Goal: Obtain resource: Download file/media

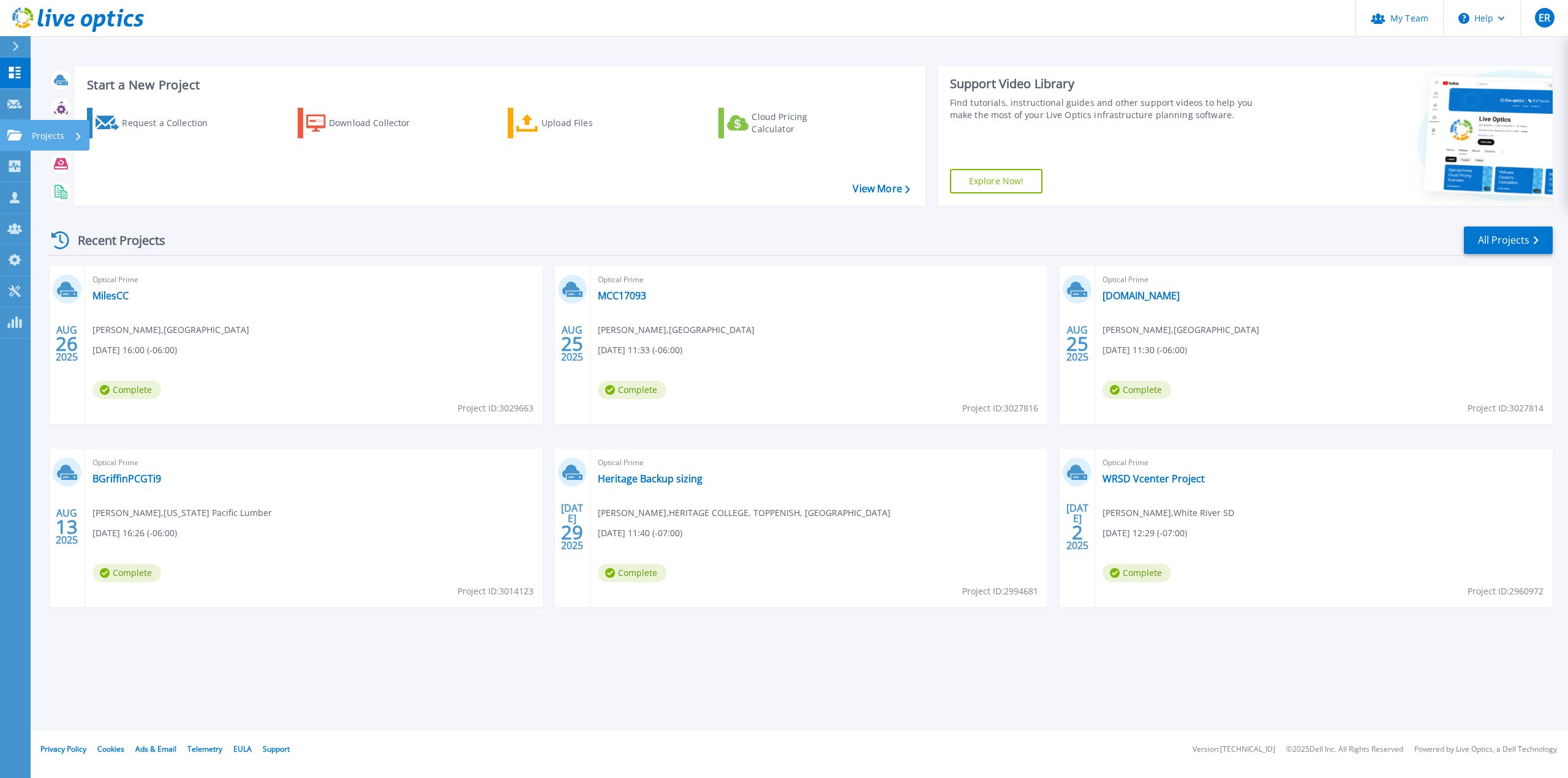
click at [24, 137] on link "Projects Projects" at bounding box center [15, 135] width 31 height 31
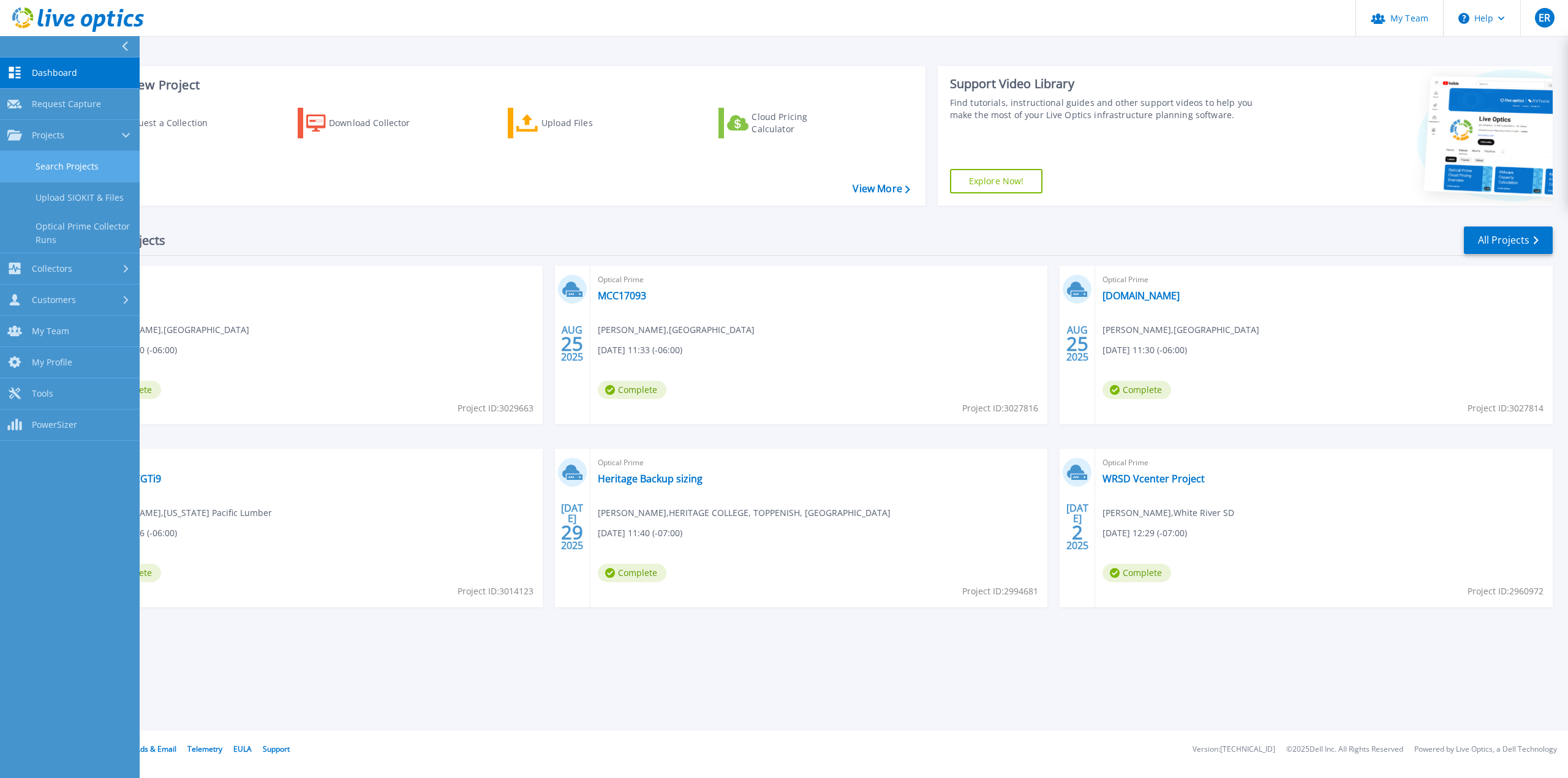
click at [94, 166] on link "Search Projects" at bounding box center [69, 166] width 139 height 31
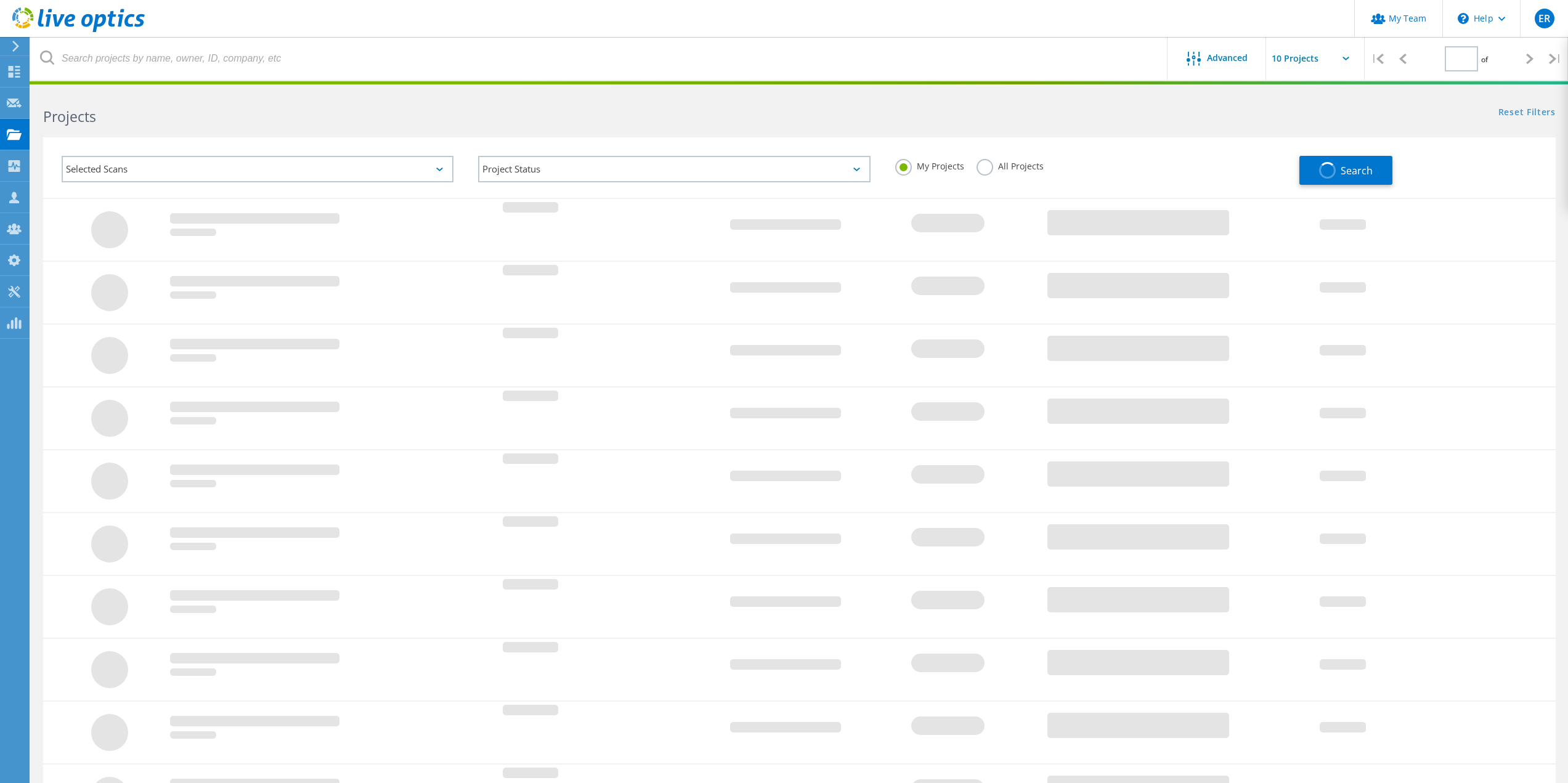
type input "1"
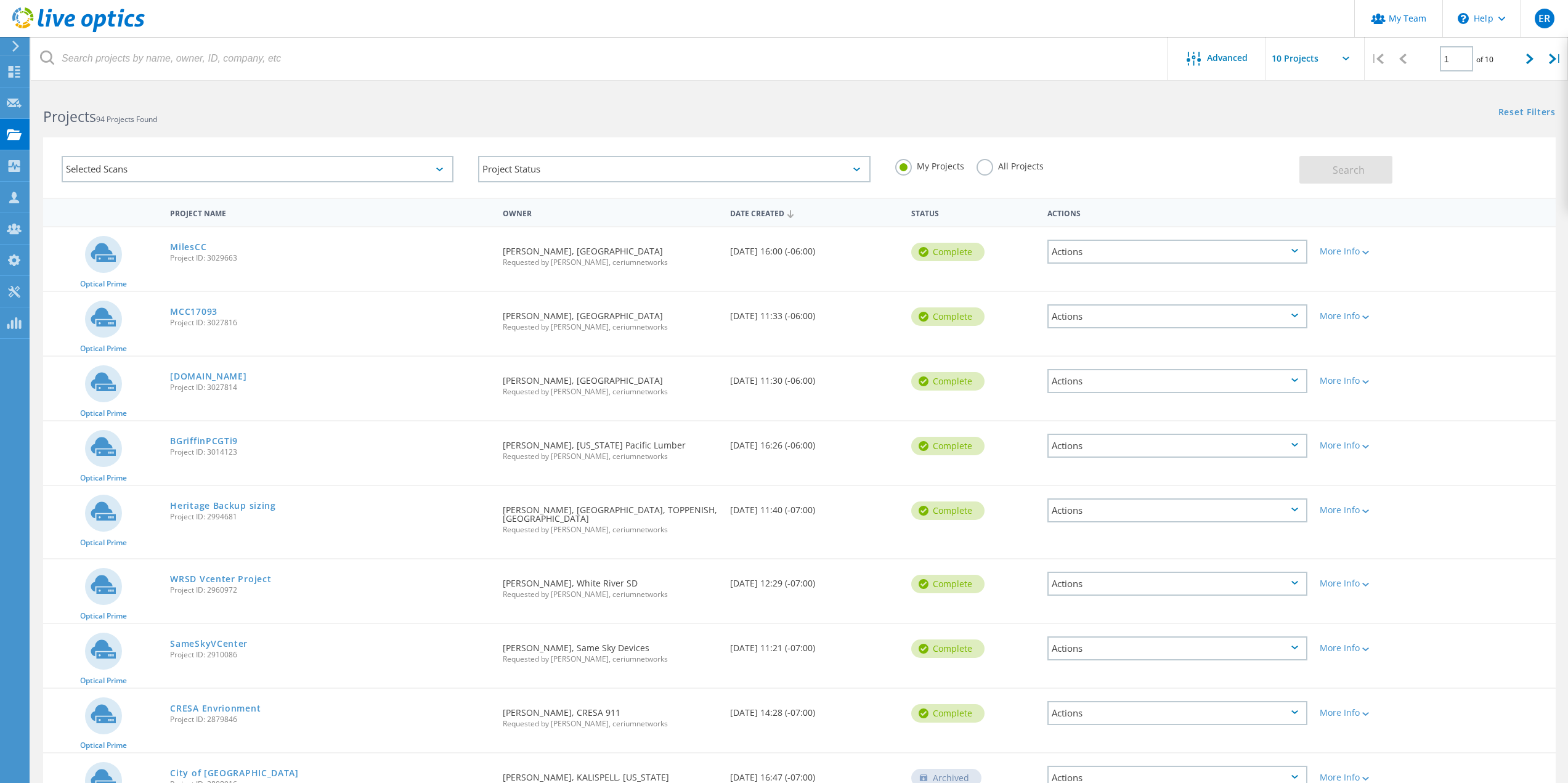
click at [990, 168] on label "All Projects" at bounding box center [1009, 165] width 67 height 11
click at [0, 0] on input "All Projects" at bounding box center [0, 0] width 0 height 0
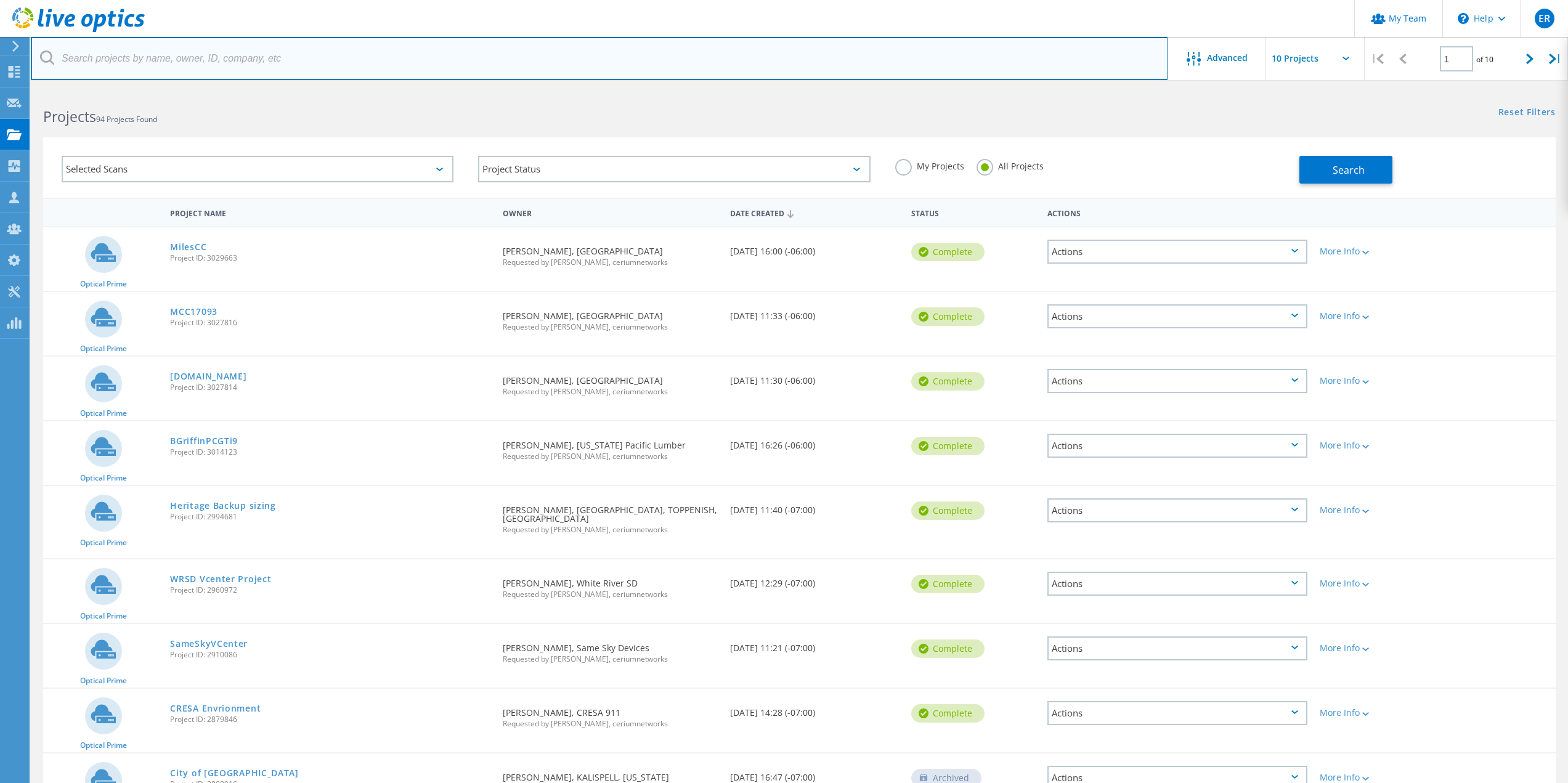
click at [135, 63] on input "text" at bounding box center [599, 58] width 1137 height 43
type input "idaho pacific"
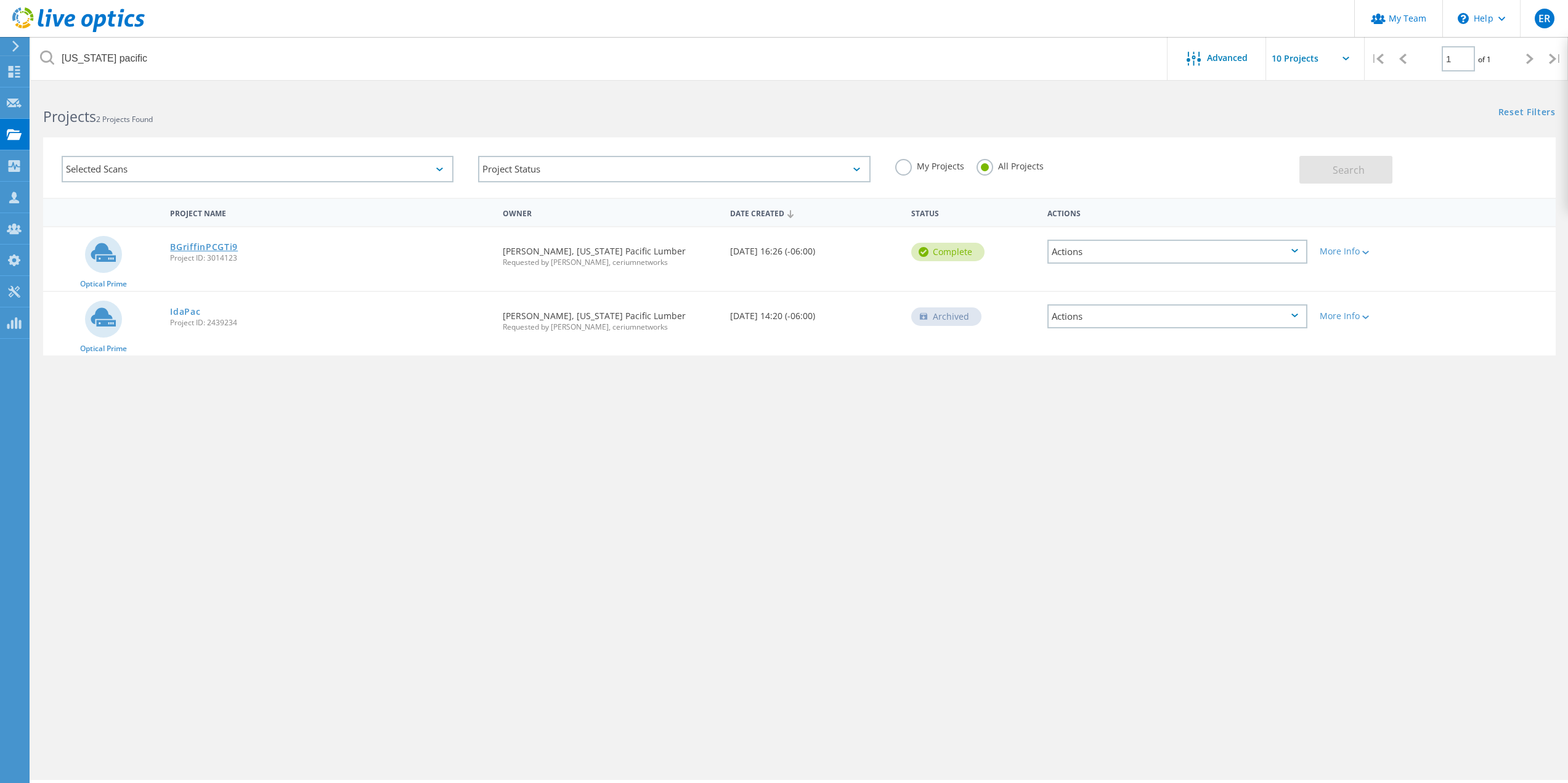
click at [195, 248] on link "BGriffinPCGTi9" at bounding box center [204, 247] width 68 height 8
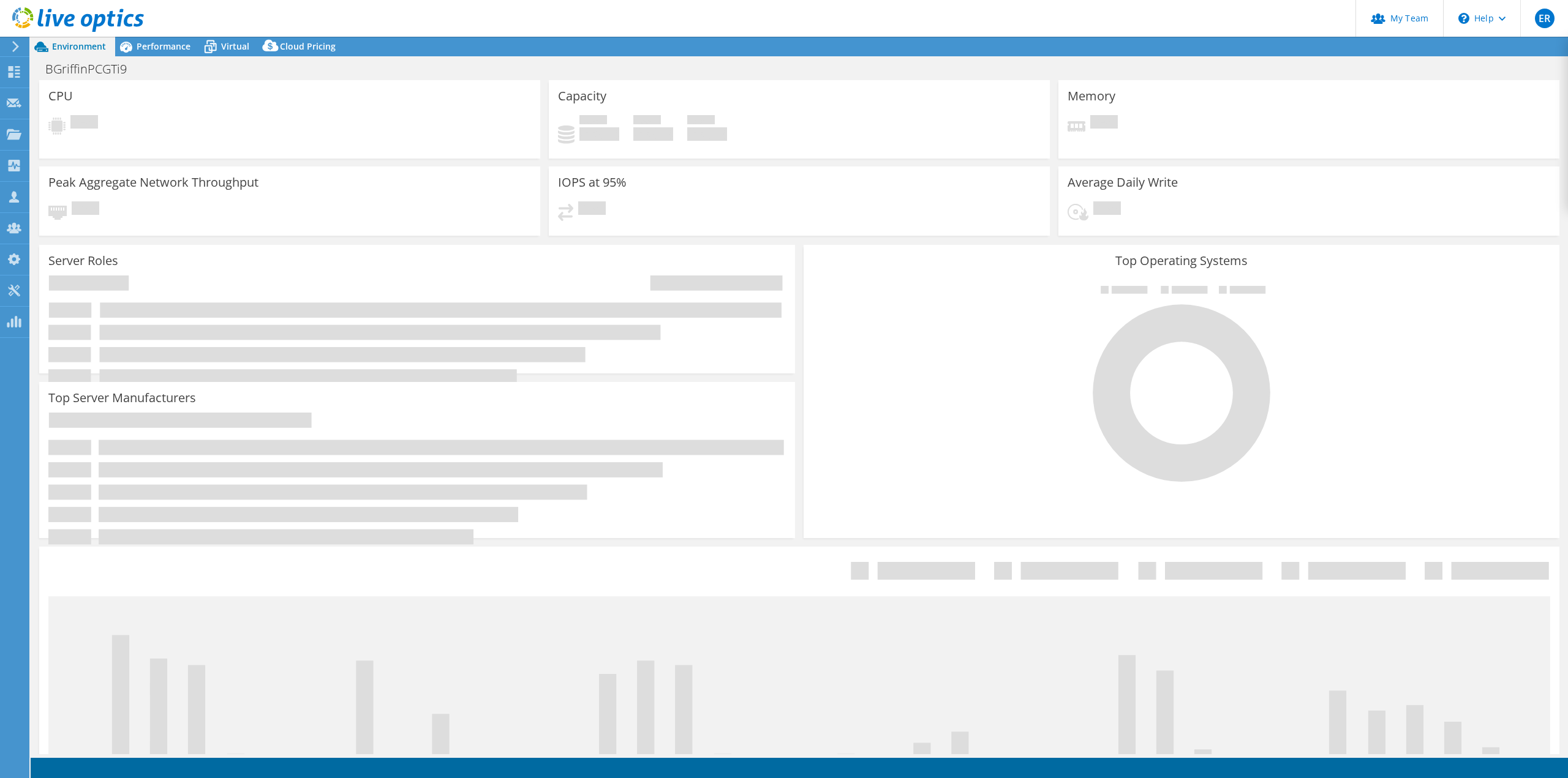
select select "USD"
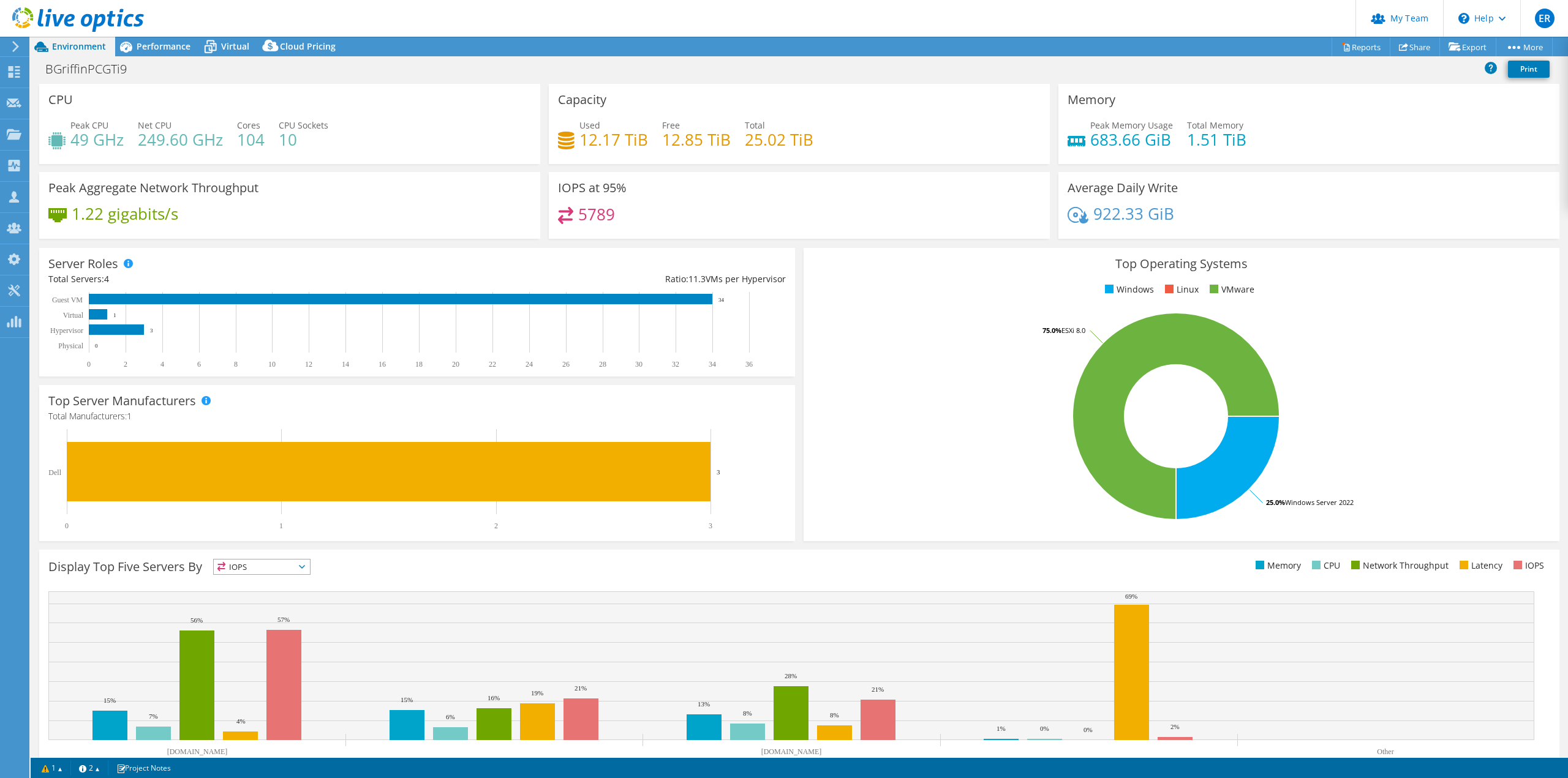
click at [880, 367] on rect at bounding box center [1175, 416] width 726 height 214
click at [945, 294] on ul "Windows Linux VMware" at bounding box center [1181, 290] width 738 height 14
click at [1374, 50] on link "Reports" at bounding box center [1360, 47] width 59 height 19
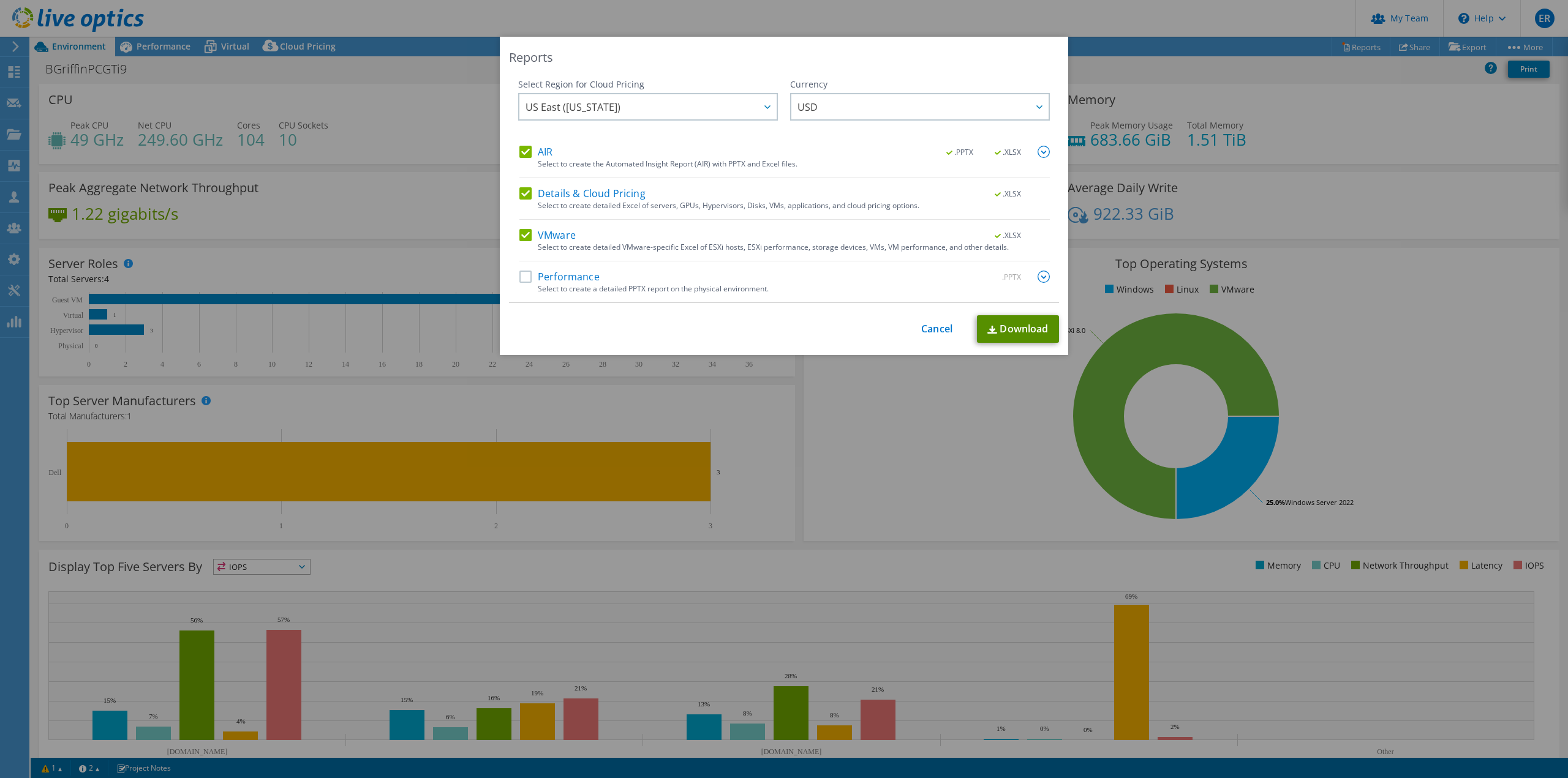
click at [1020, 325] on link "Download" at bounding box center [1018, 328] width 82 height 27
click at [994, 325] on link "Download" at bounding box center [1018, 328] width 82 height 27
click at [932, 330] on link "Cancel" at bounding box center [936, 329] width 31 height 11
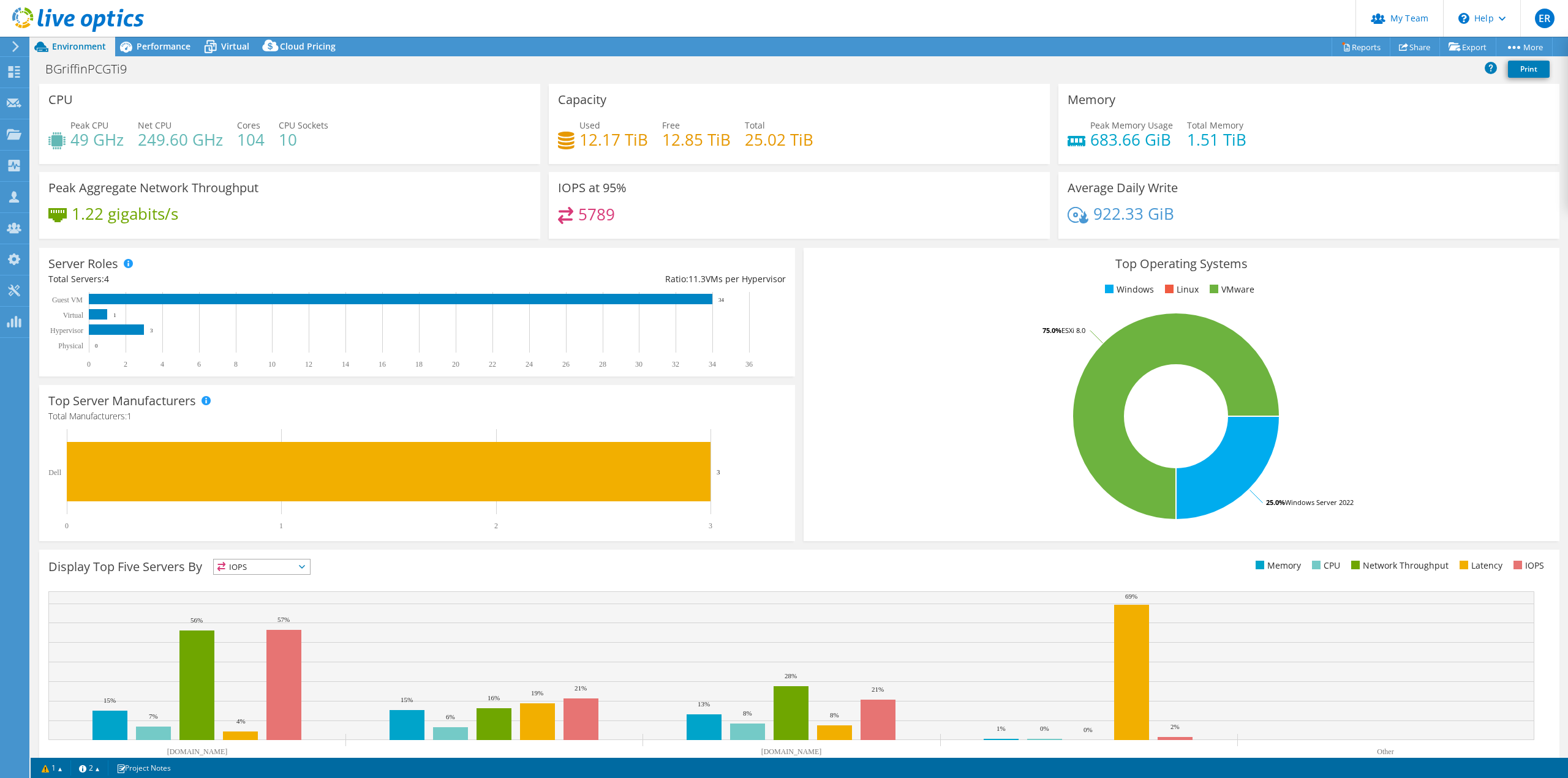
click at [911, 482] on rect at bounding box center [1175, 416] width 726 height 214
click at [877, 147] on div "Used 12.17 TiB Free 12.85 TiB Total 25.02 TiB" at bounding box center [799, 138] width 482 height 40
drag, startPoint x: 869, startPoint y: 139, endPoint x: 698, endPoint y: 139, distance: 171.0
click at [698, 139] on div "Used 12.17 TiB Free 12.85 TiB Total 25.02 TiB" at bounding box center [799, 138] width 482 height 40
click at [893, 127] on div "Used 12.17 TiB Free 12.85 TiB Total 25.02 TiB" at bounding box center [799, 138] width 482 height 40
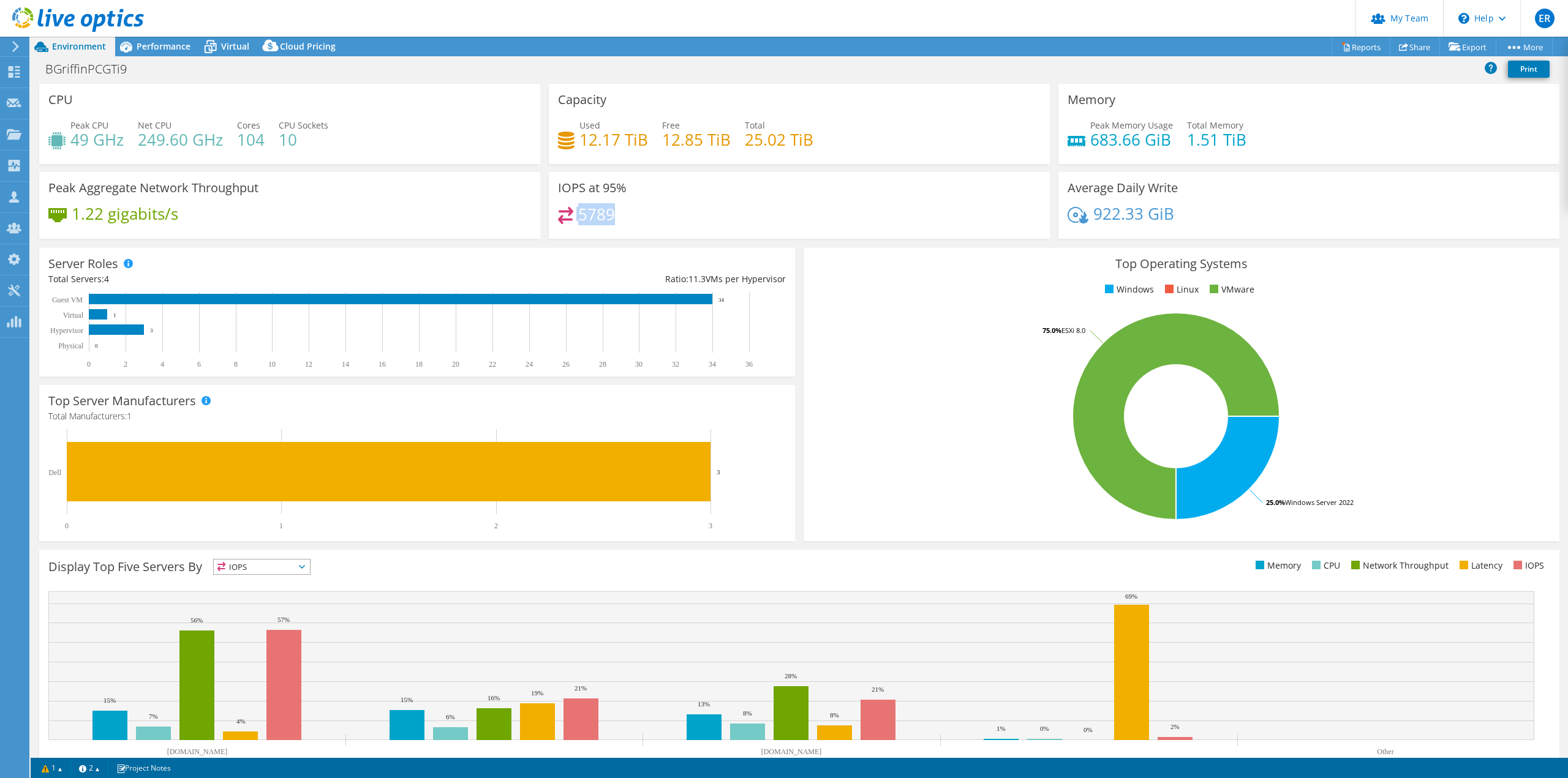
drag, startPoint x: 619, startPoint y: 211, endPoint x: 550, endPoint y: 216, distance: 69.2
click at [550, 216] on div "IOPS at 95% 5789" at bounding box center [799, 205] width 501 height 66
click at [730, 216] on div "5789" at bounding box center [799, 220] width 482 height 26
drag, startPoint x: 1183, startPoint y: 216, endPoint x: 1048, endPoint y: 223, distance: 135.2
click at [1054, 223] on div "Average Daily Write 922.33 GiB" at bounding box center [1308, 205] width 510 height 66
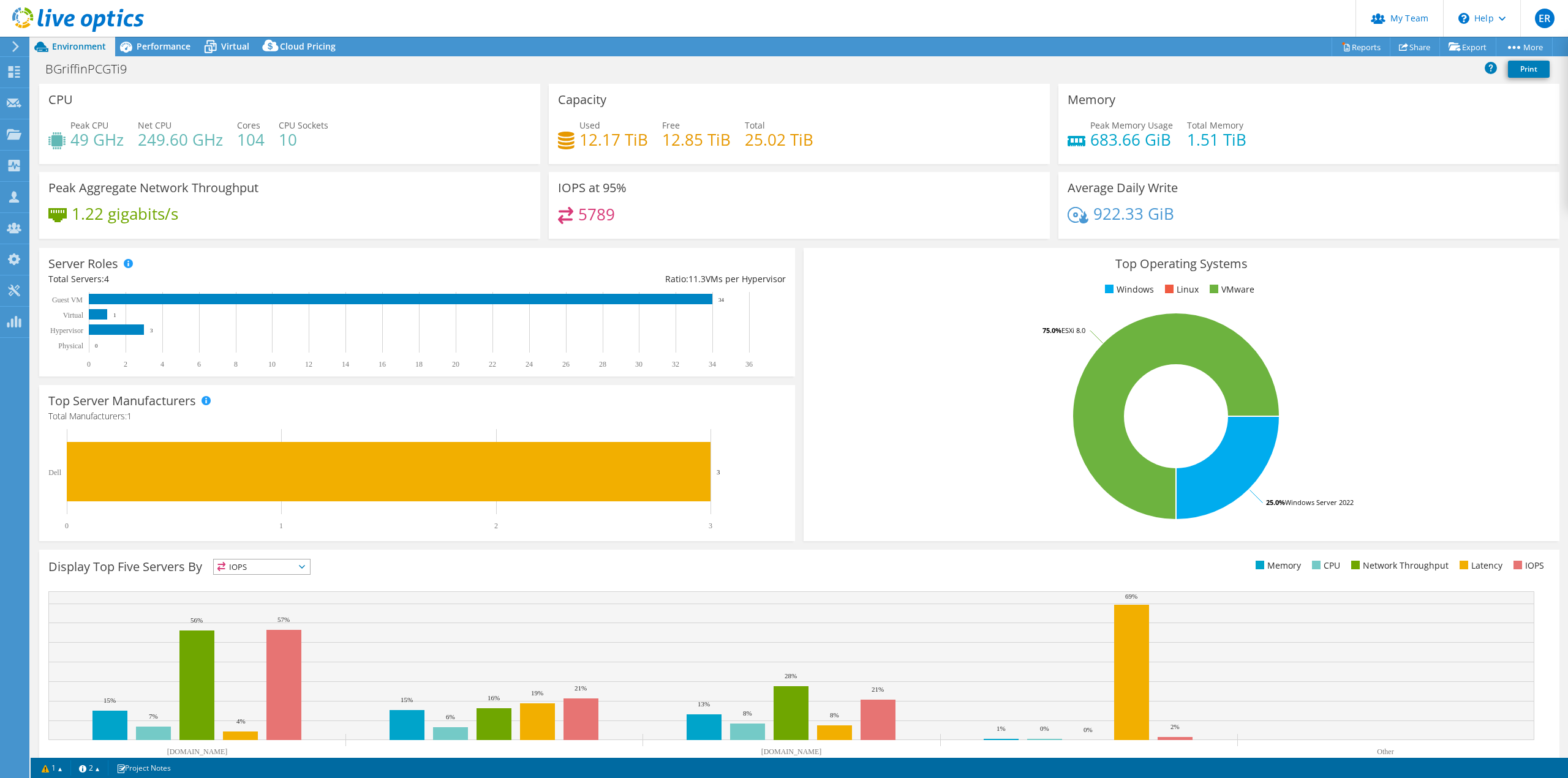
click at [1258, 209] on div "922.33 GiB" at bounding box center [1309, 220] width 482 height 26
click at [160, 40] on span "Performance" at bounding box center [164, 46] width 54 height 11
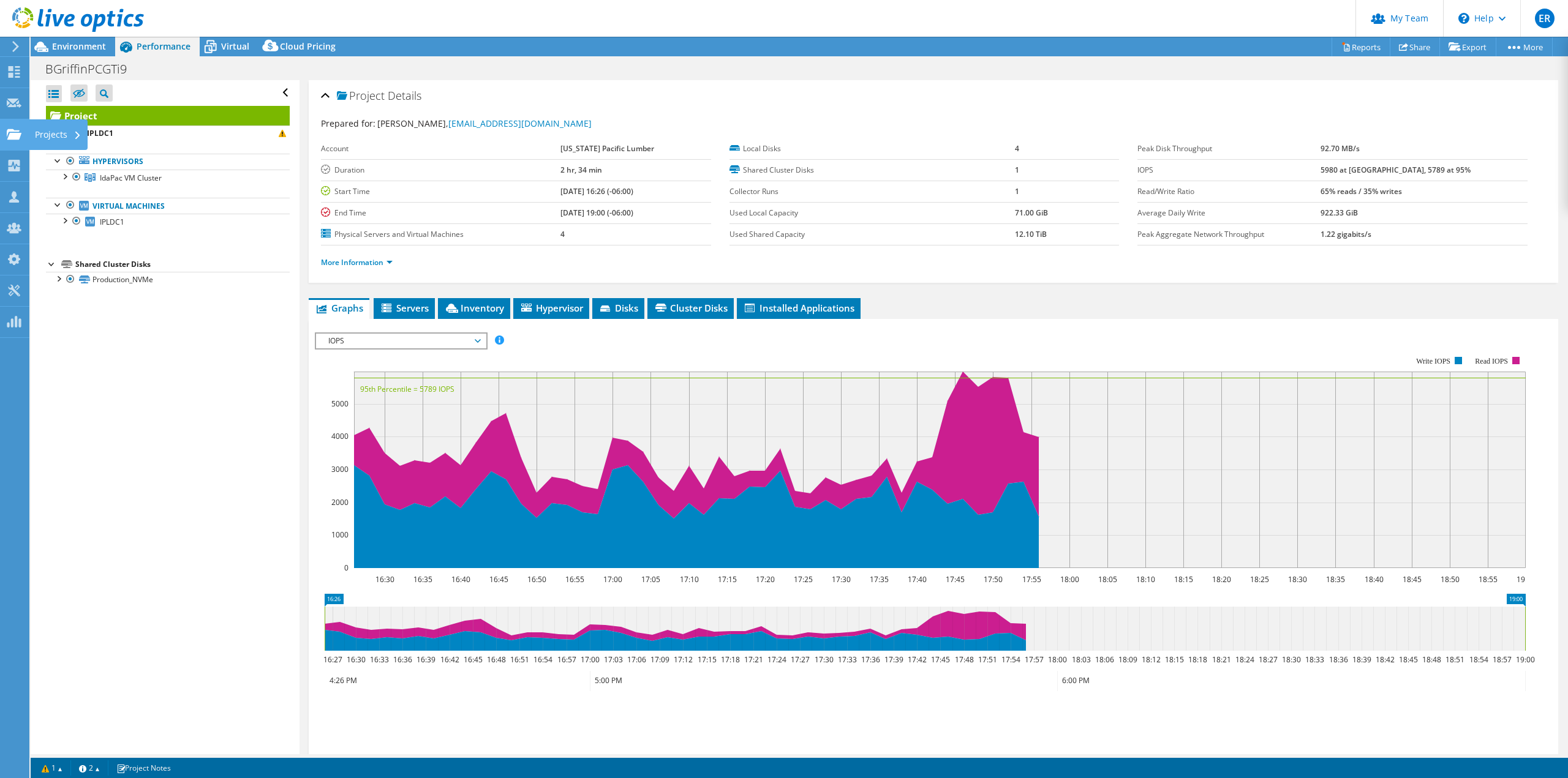
click at [19, 130] on icon at bounding box center [14, 135] width 15 height 11
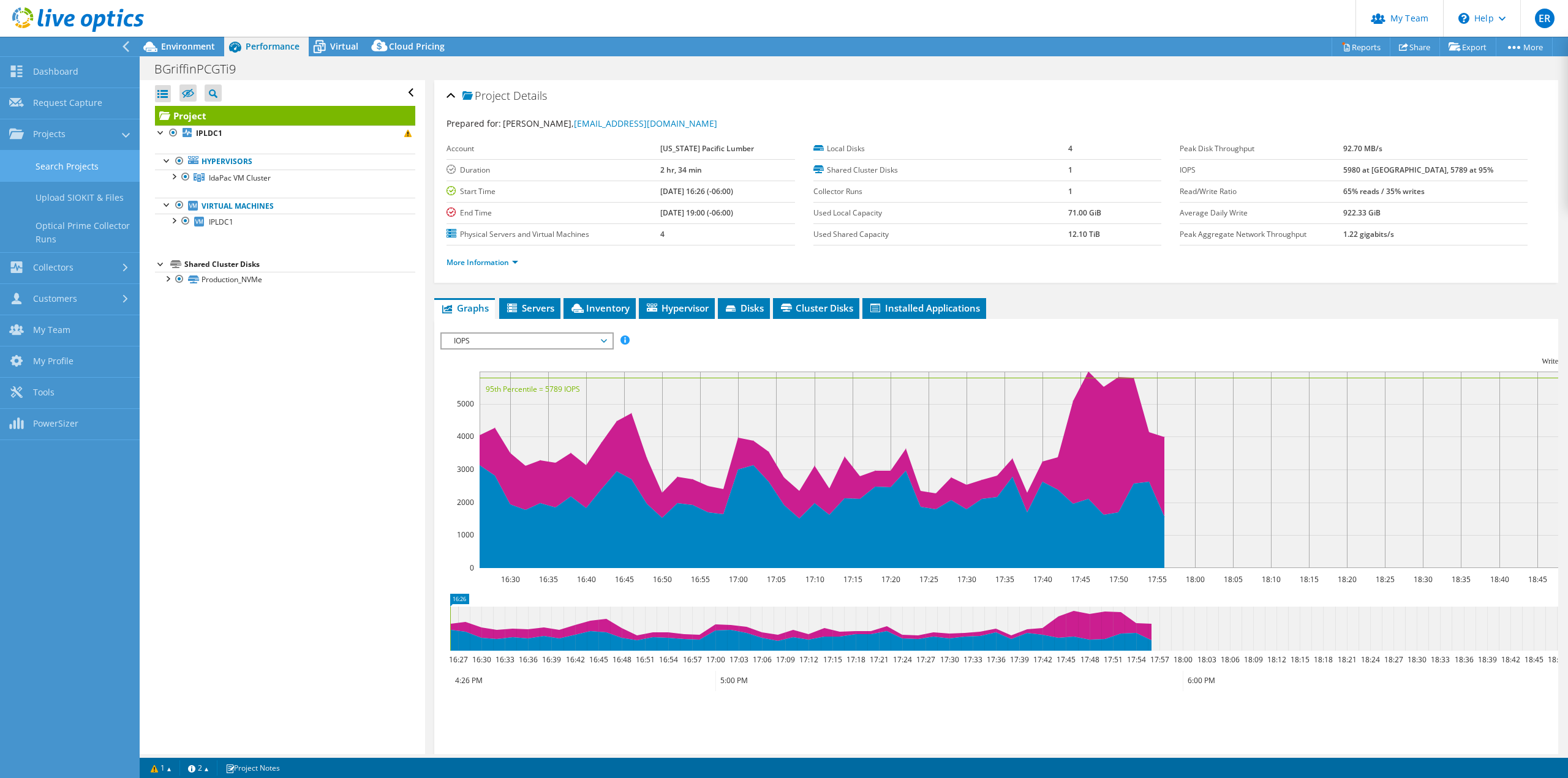
click at [69, 166] on link "Search Projects" at bounding box center [69, 166] width 139 height 31
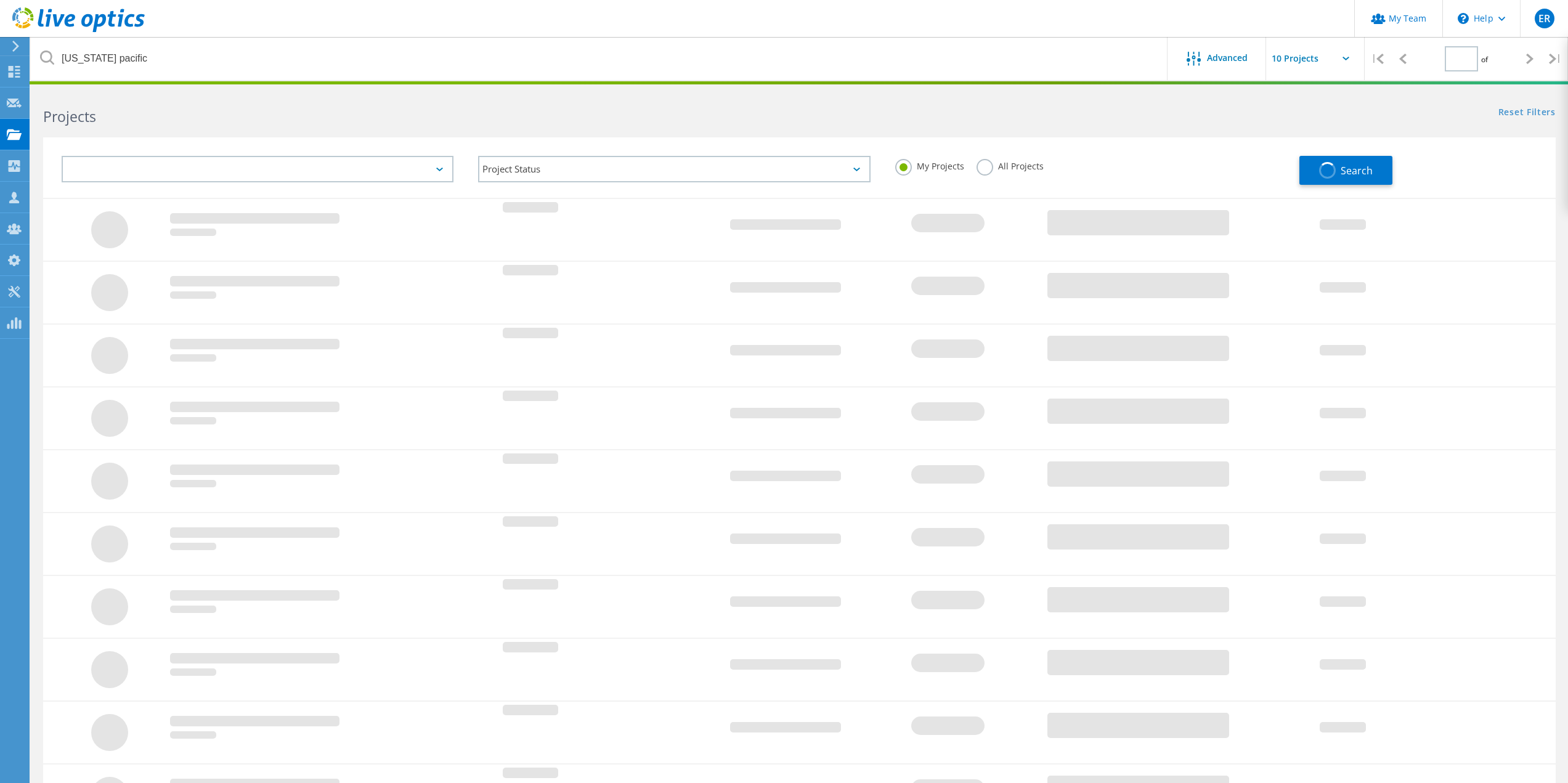
type input "1"
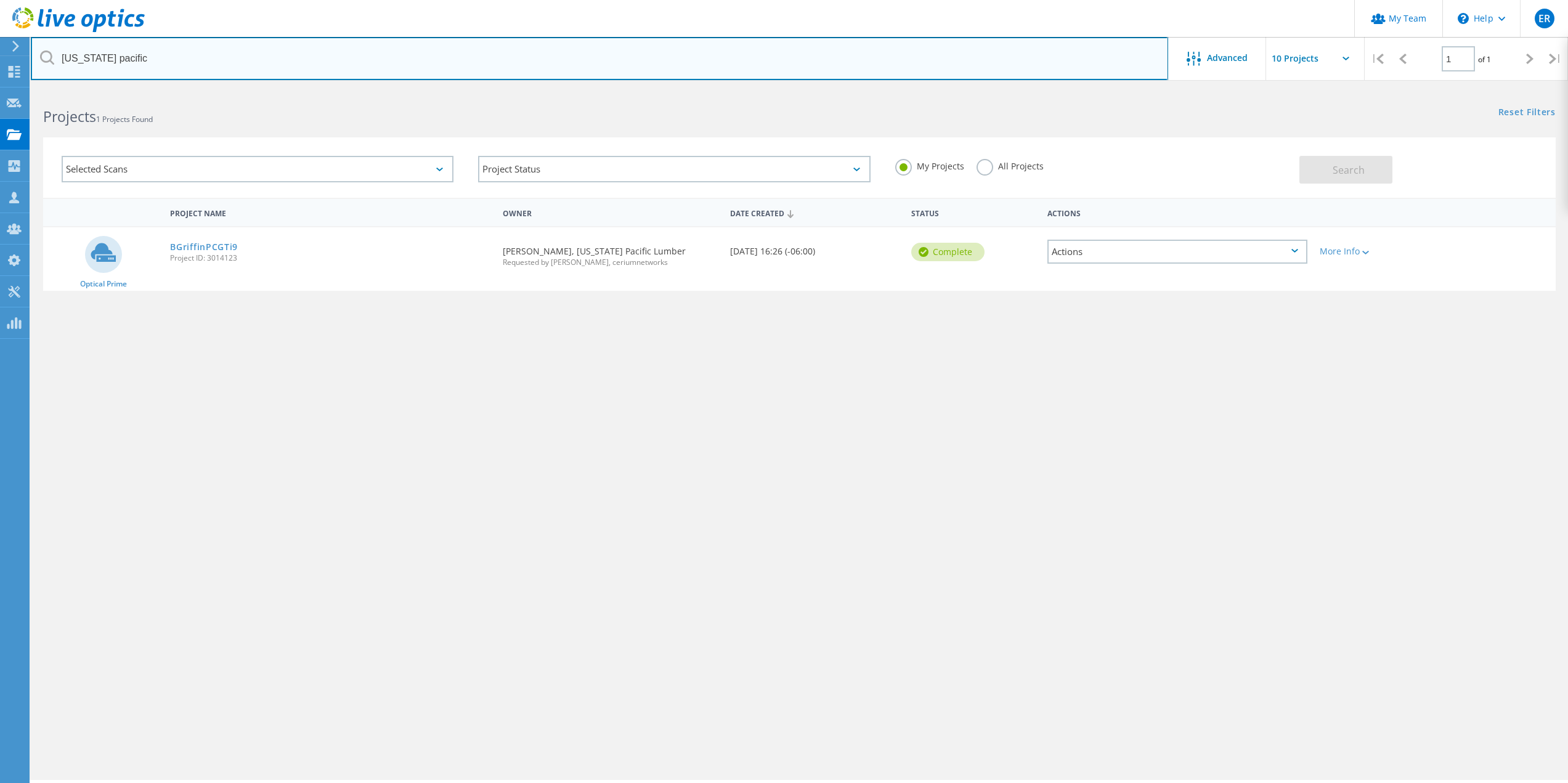
click at [808, 67] on input "idaho pacific" at bounding box center [599, 58] width 1137 height 43
drag, startPoint x: 656, startPoint y: 66, endPoint x: -11, endPoint y: 62, distance: 667.0
click at [0, 62] on html "My Team \n Help Explore Helpful Articles Contact Support ER Partner Team Admin …" at bounding box center [784, 408] width 1568 height 818
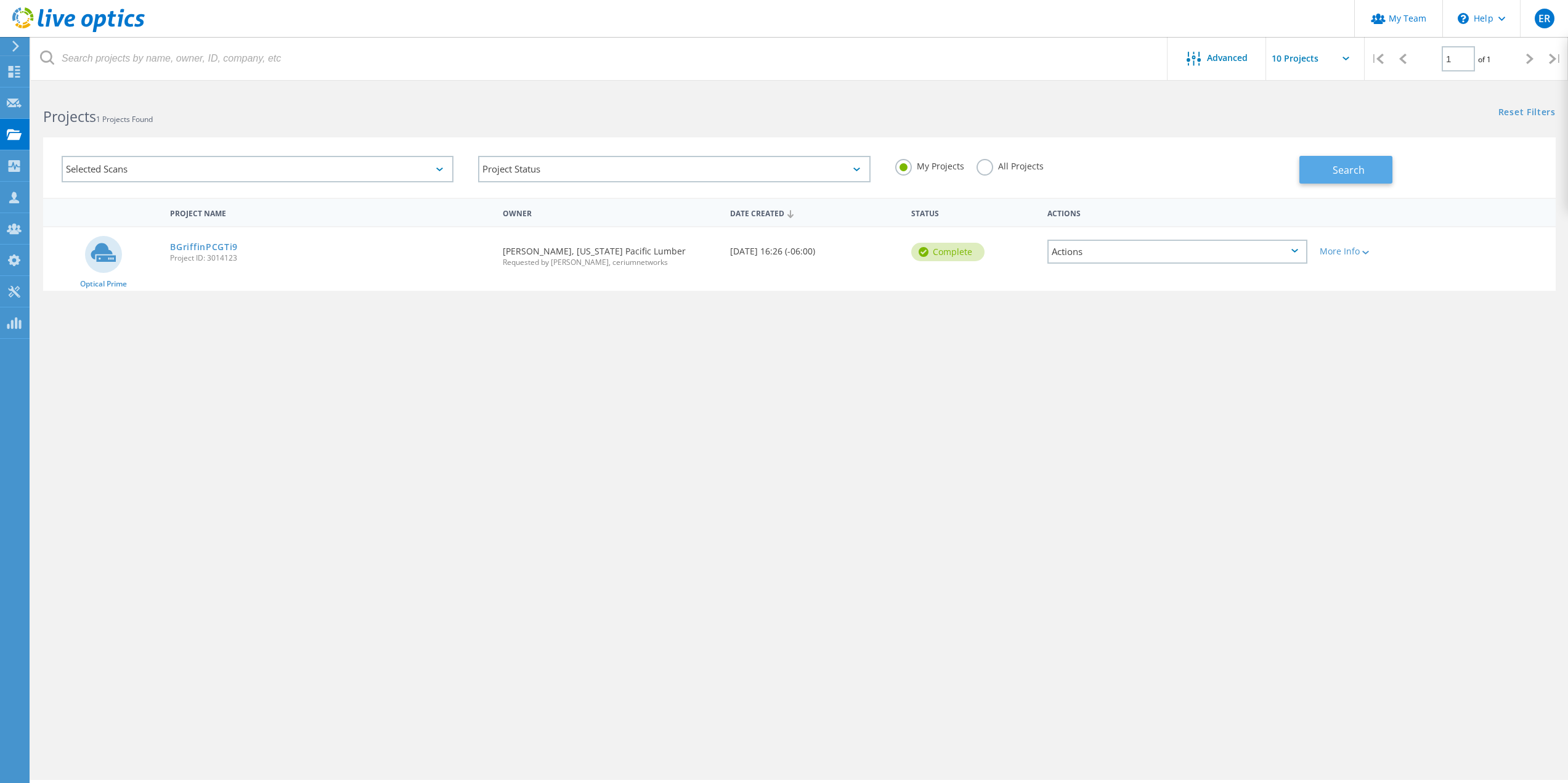
click at [1321, 167] on button "Search" at bounding box center [1345, 169] width 93 height 27
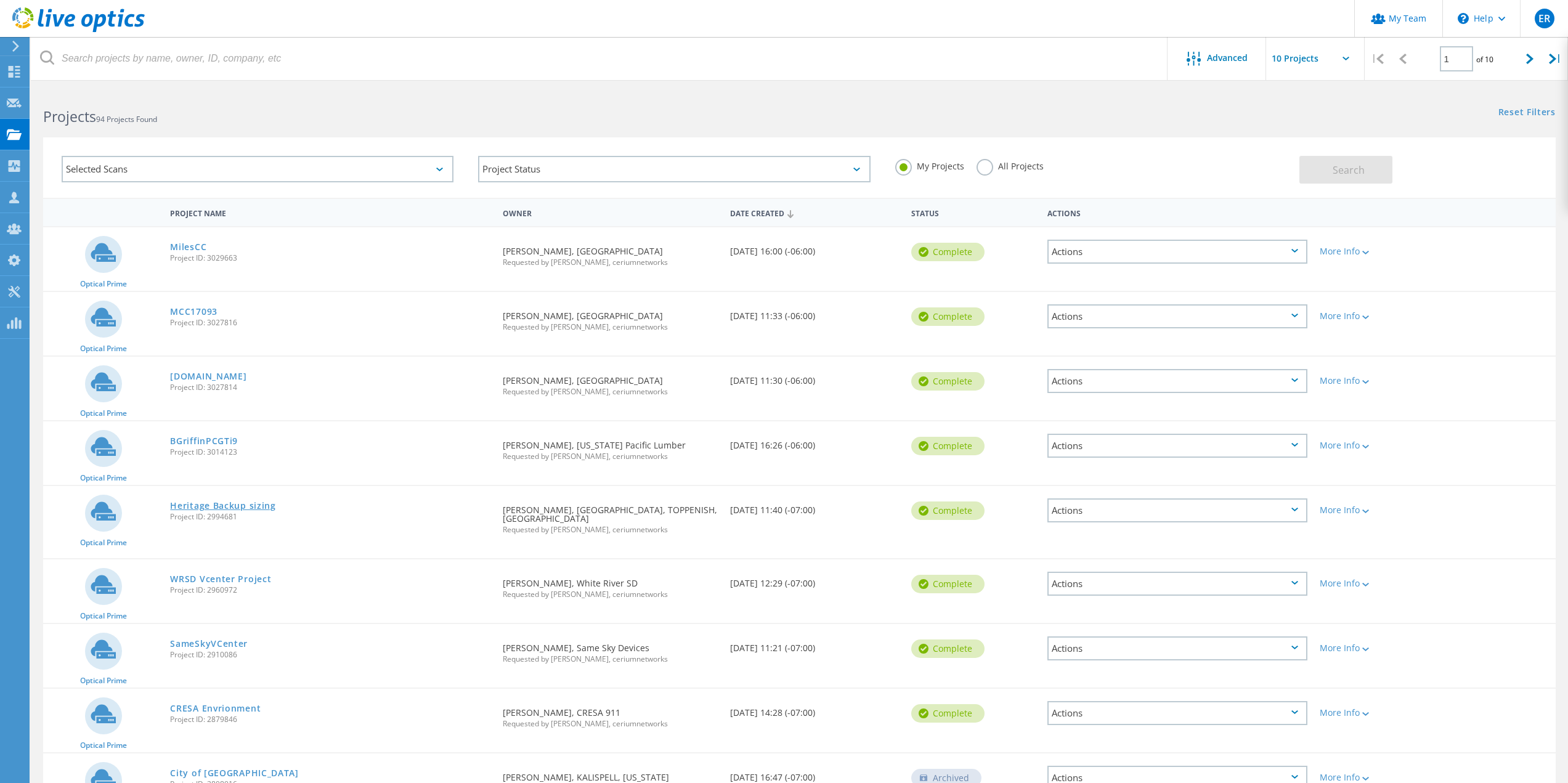
click at [226, 503] on link "Heritage Backup sizing" at bounding box center [223, 505] width 105 height 8
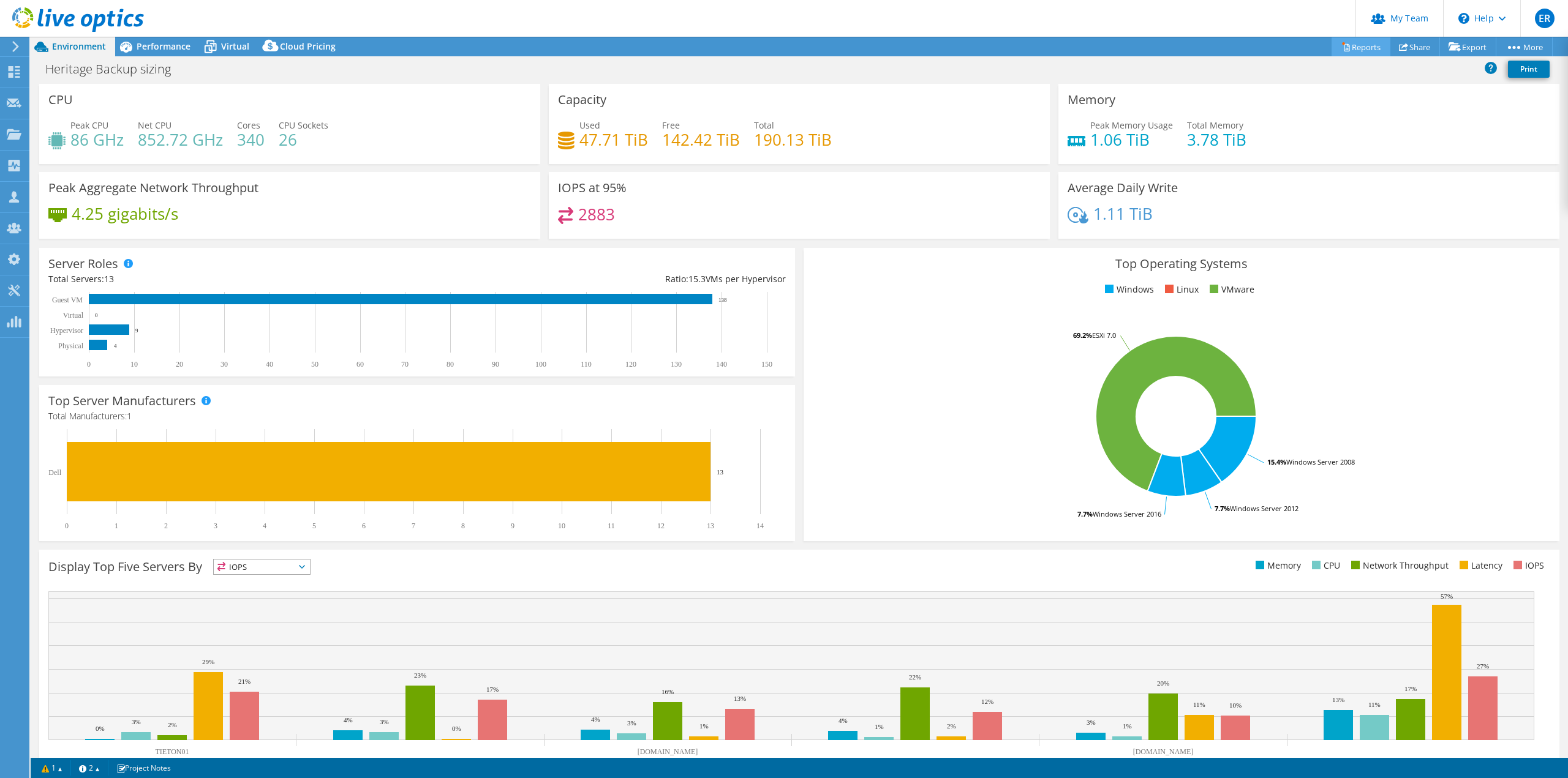
click at [1352, 50] on link "Reports" at bounding box center [1360, 47] width 59 height 19
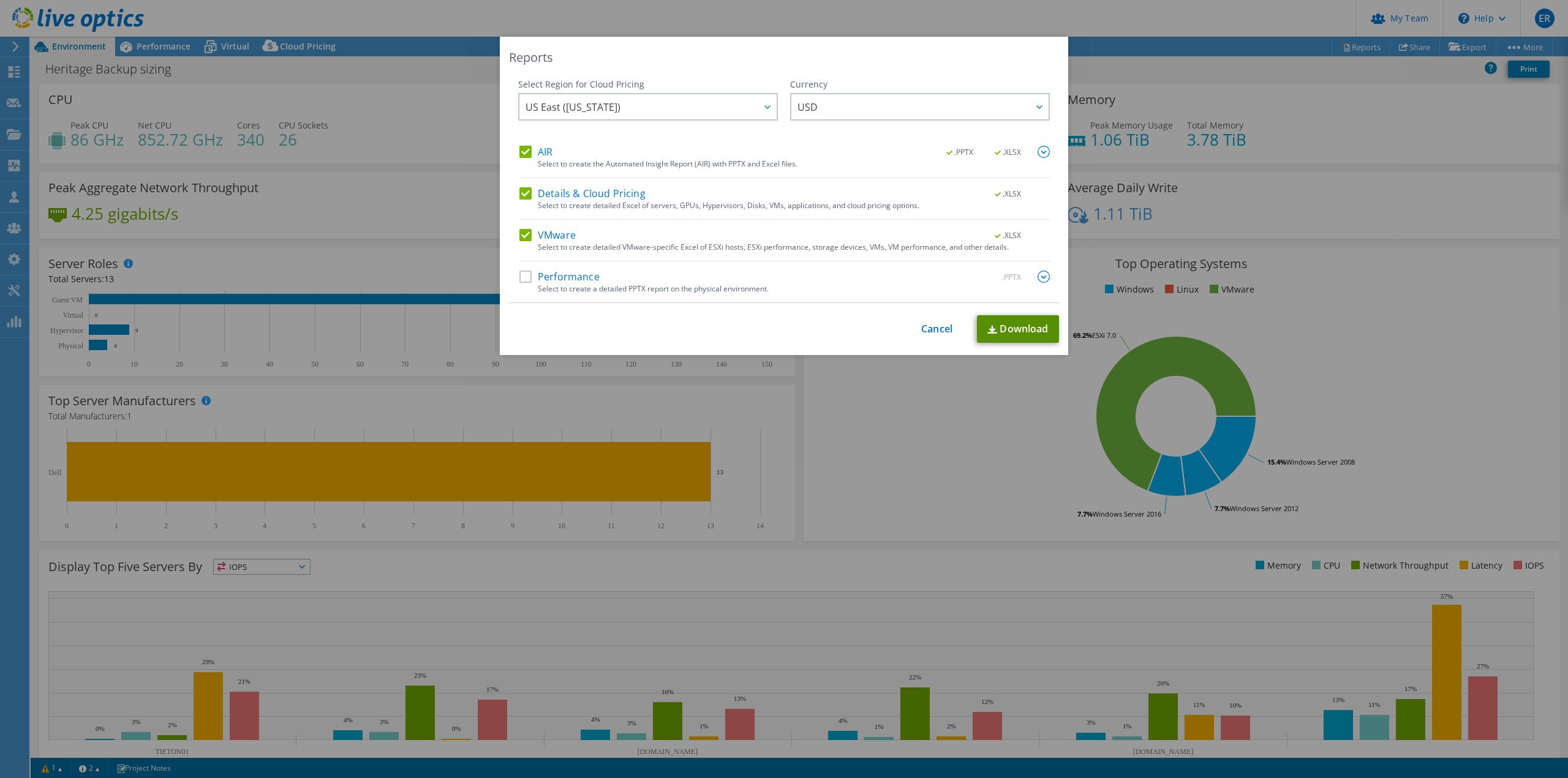
click at [999, 324] on link "Download" at bounding box center [1018, 328] width 82 height 27
click at [922, 328] on link "Cancel" at bounding box center [936, 329] width 31 height 11
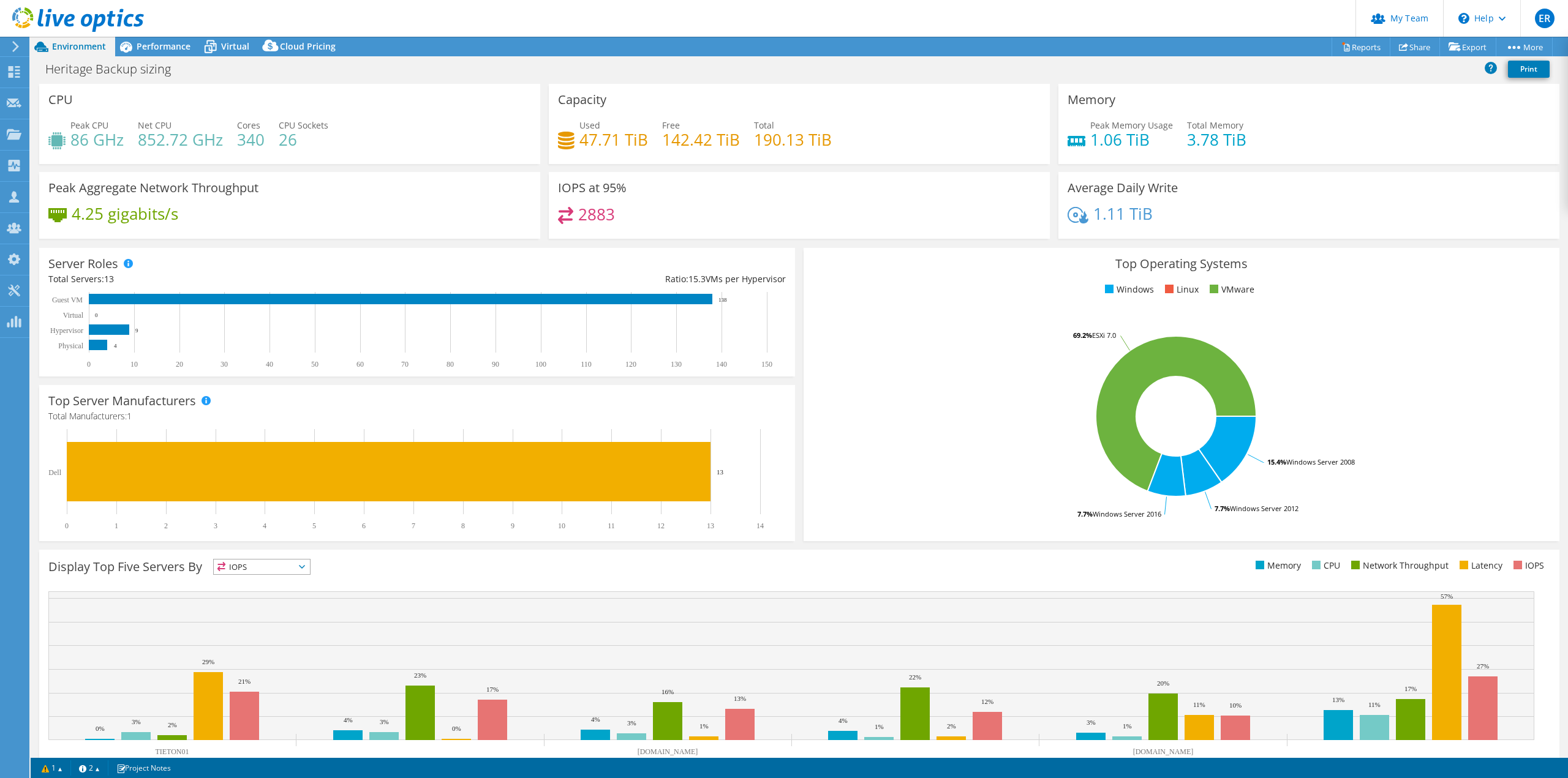
click at [874, 227] on div "2883" at bounding box center [799, 220] width 482 height 26
click at [902, 149] on div "Used 47.71 TiB Free 142.42 TiB Total 190.13 TiB" at bounding box center [799, 138] width 482 height 40
click at [1356, 46] on link "Reports" at bounding box center [1360, 47] width 59 height 19
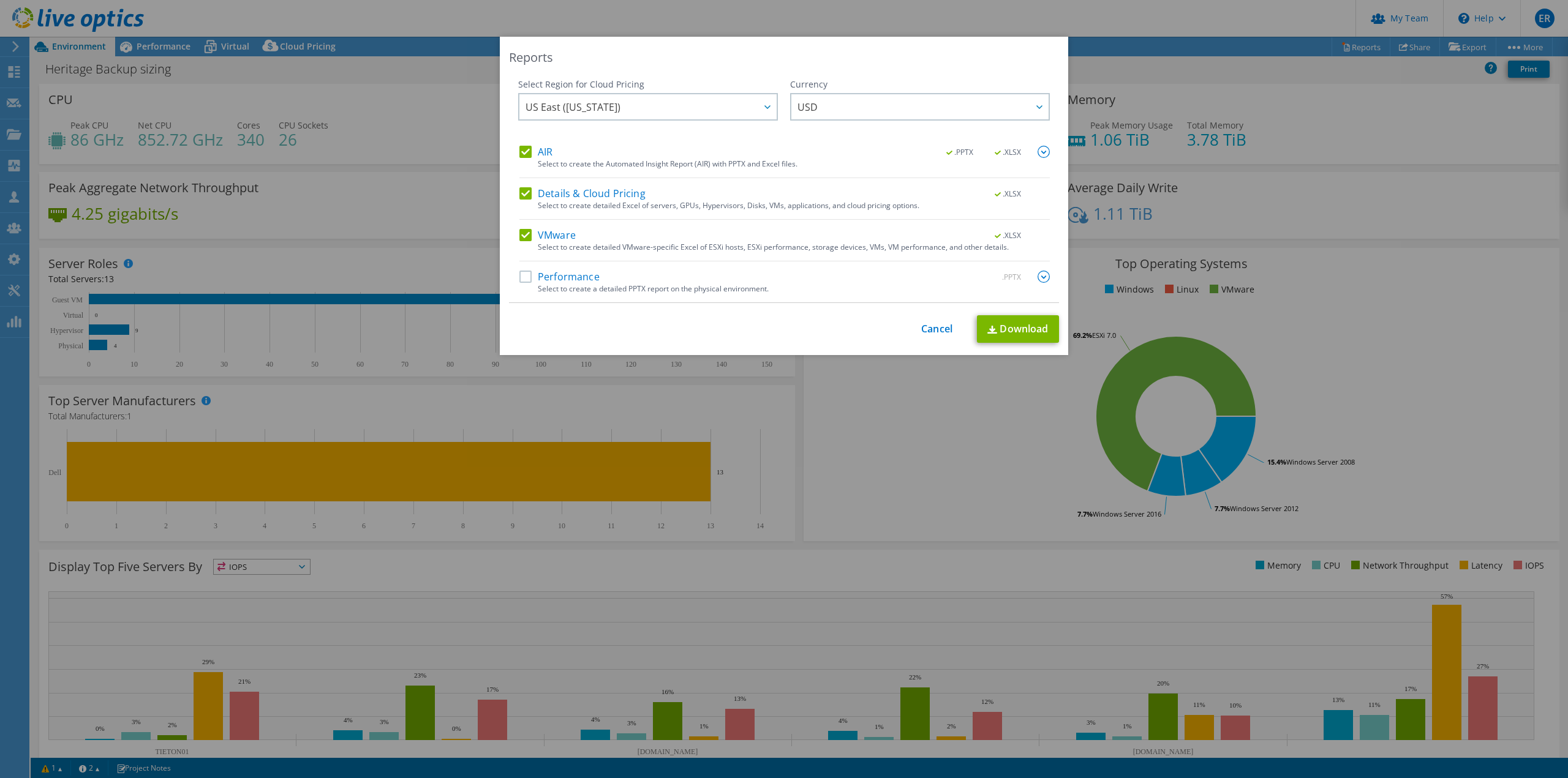
click at [1376, 185] on div "Reports Select Region for Cloud Pricing Asia Pacific (Hong Kong) Asia Pacific (…" at bounding box center [784, 389] width 1568 height 705
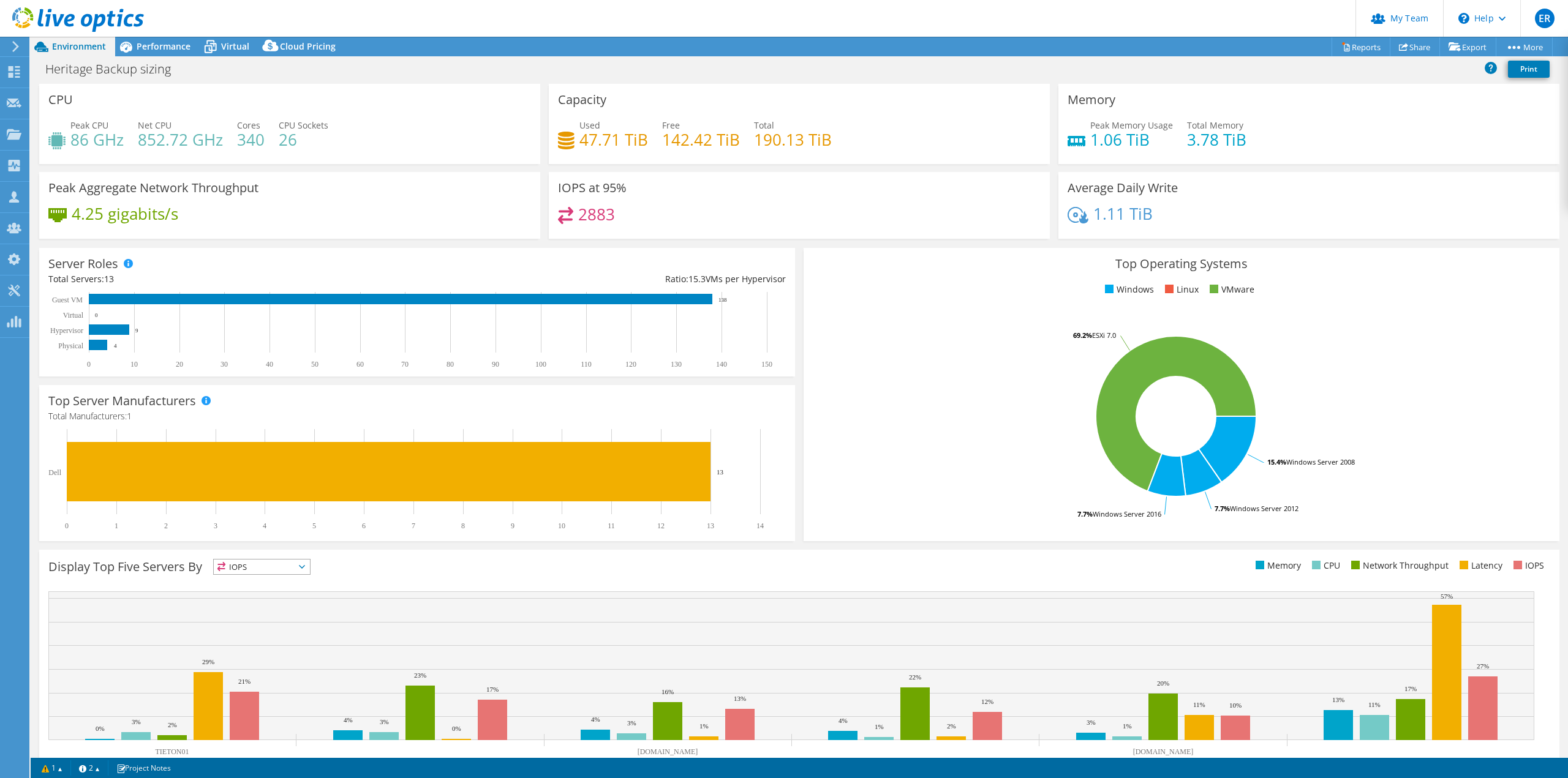
click at [931, 331] on rect at bounding box center [1175, 416] width 726 height 214
click at [20, 134] on use at bounding box center [14, 134] width 15 height 10
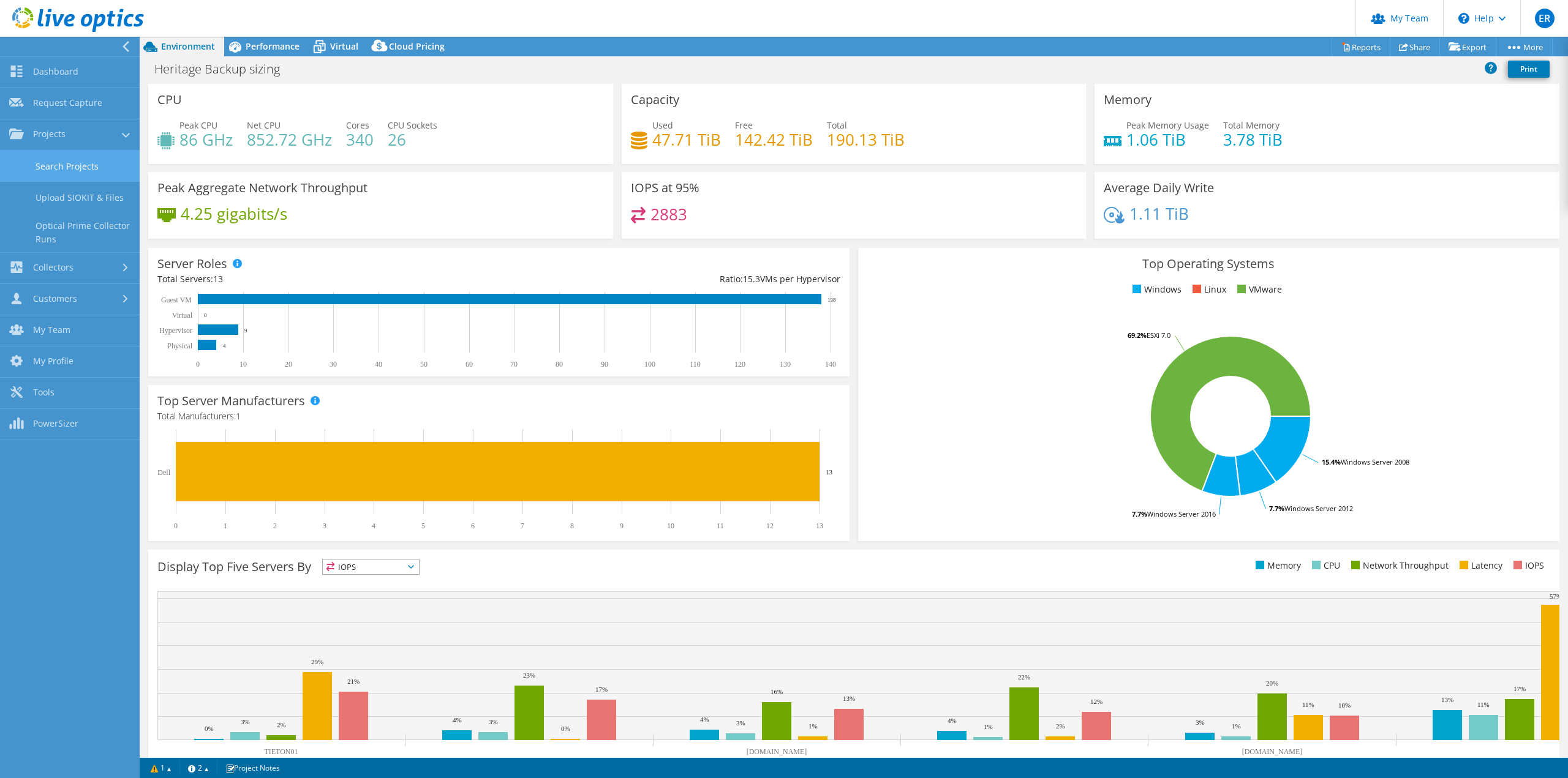
click at [74, 161] on link "Search Projects" at bounding box center [69, 166] width 139 height 31
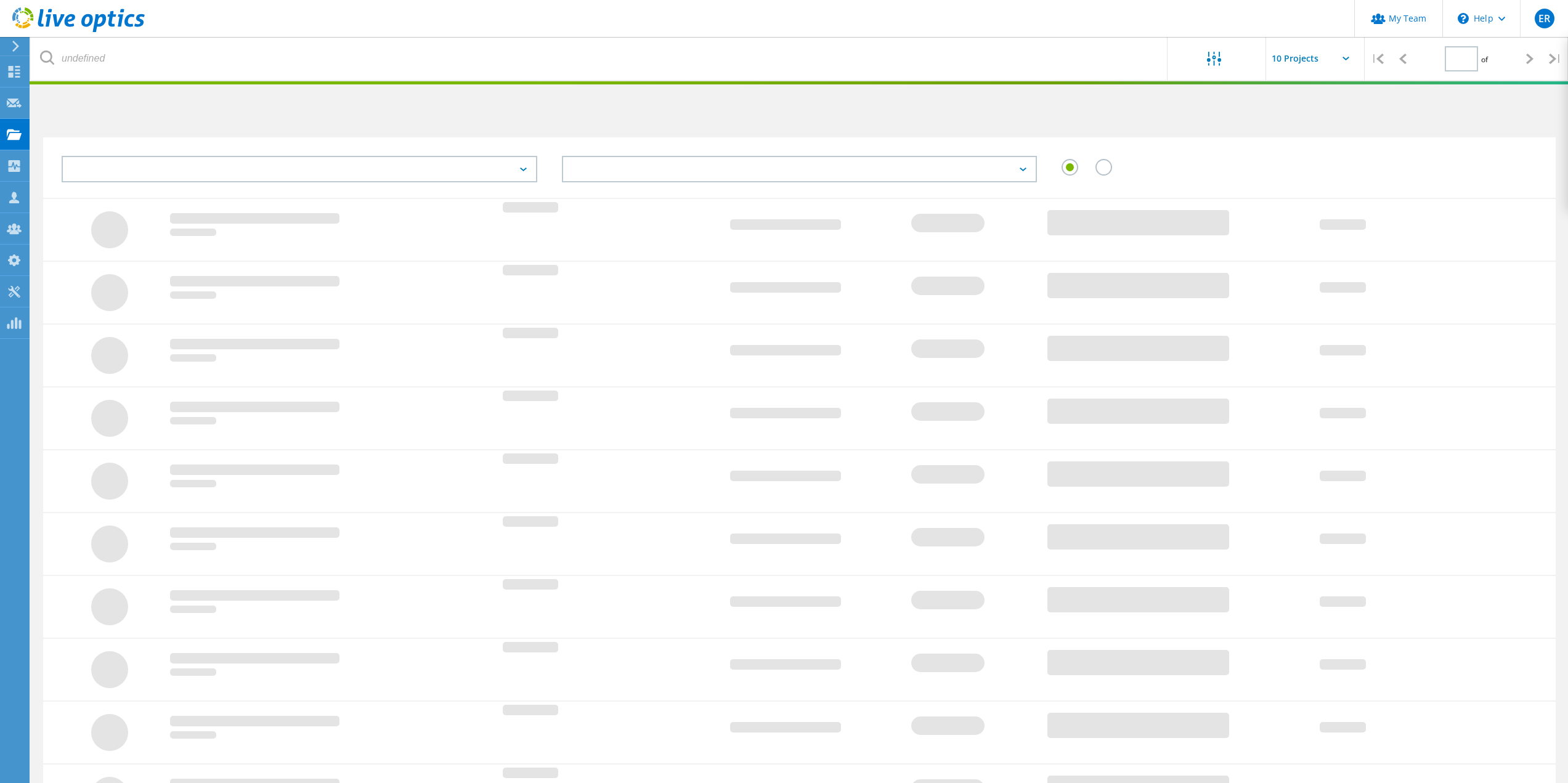
type input "1"
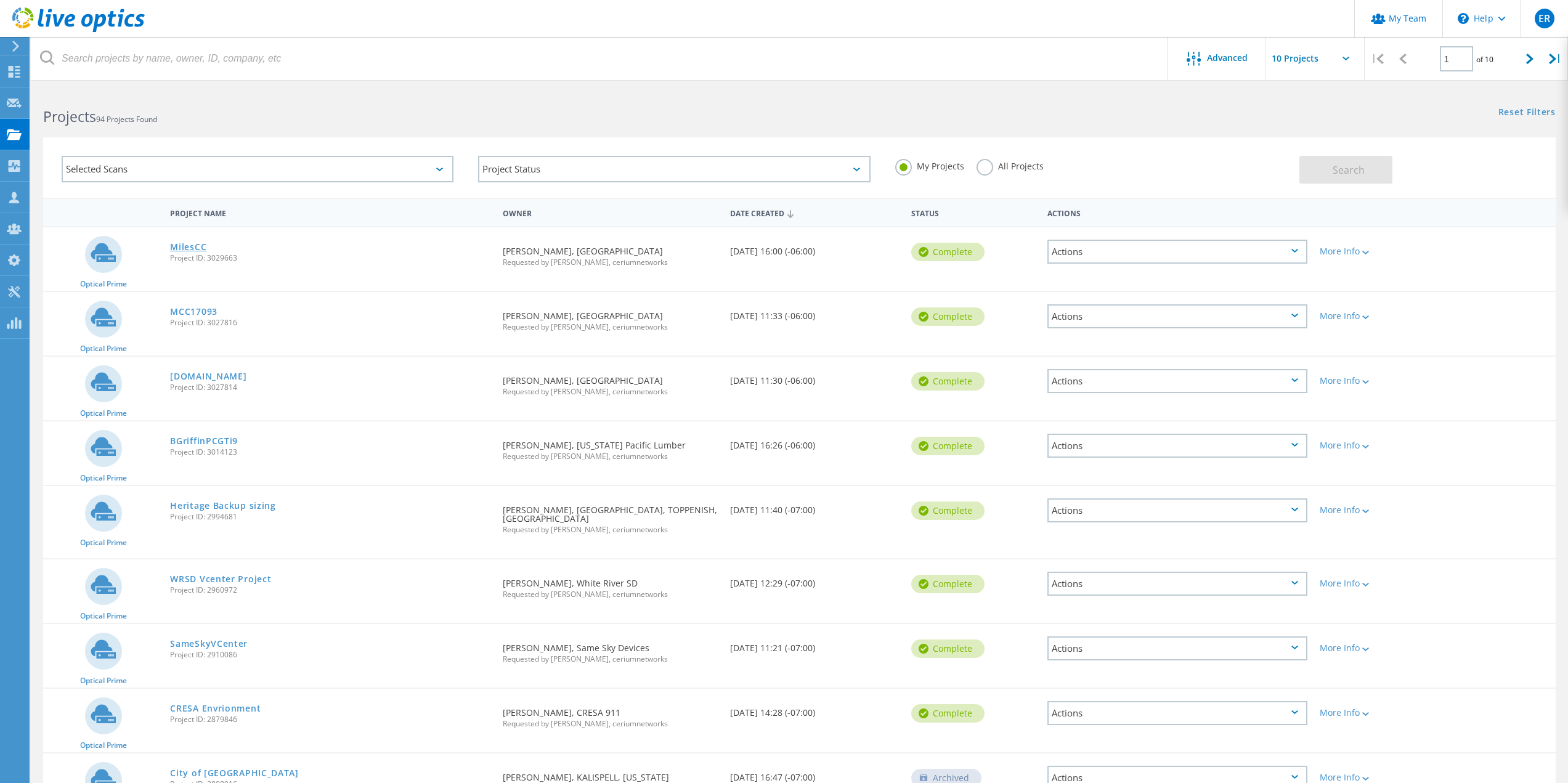
click at [190, 243] on link "MilesCC" at bounding box center [188, 247] width 37 height 8
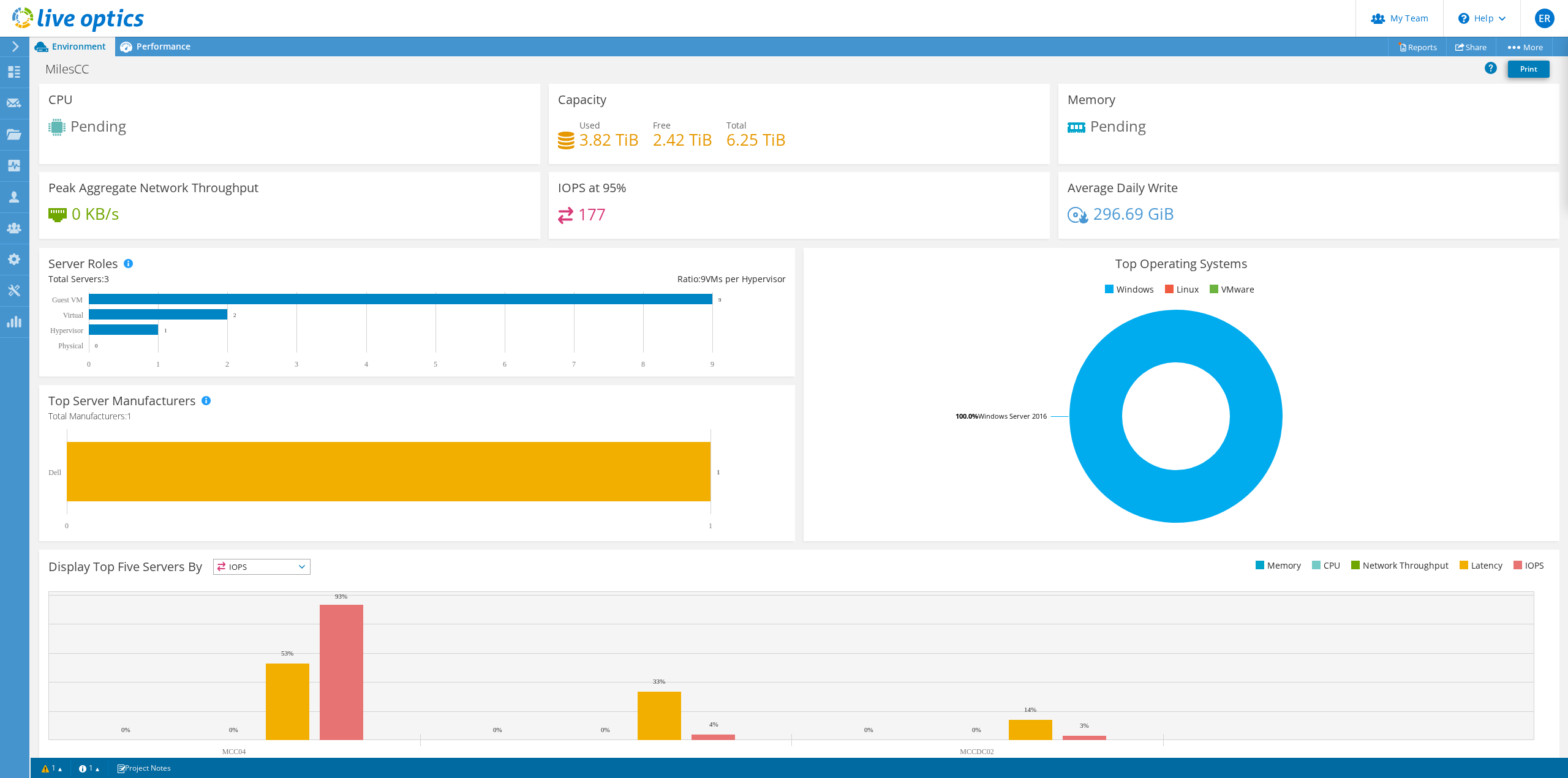
click at [865, 382] on rect at bounding box center [1175, 416] width 726 height 214
